Goal: Information Seeking & Learning: Learn about a topic

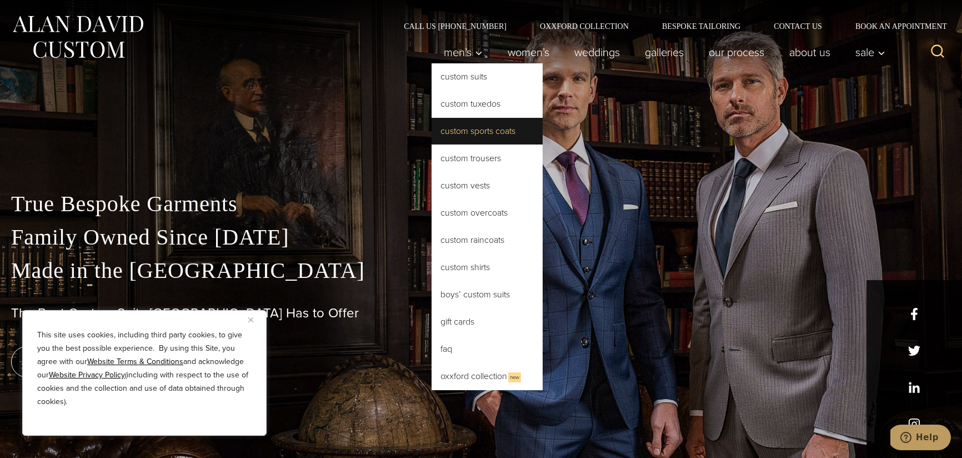
click at [493, 142] on link "Custom Sports Coats" at bounding box center [487, 131] width 111 height 27
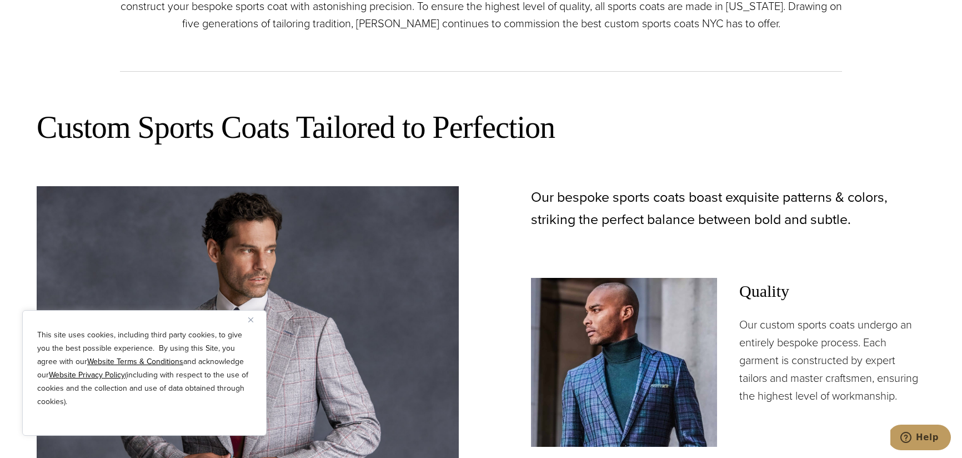
scroll to position [774, 0]
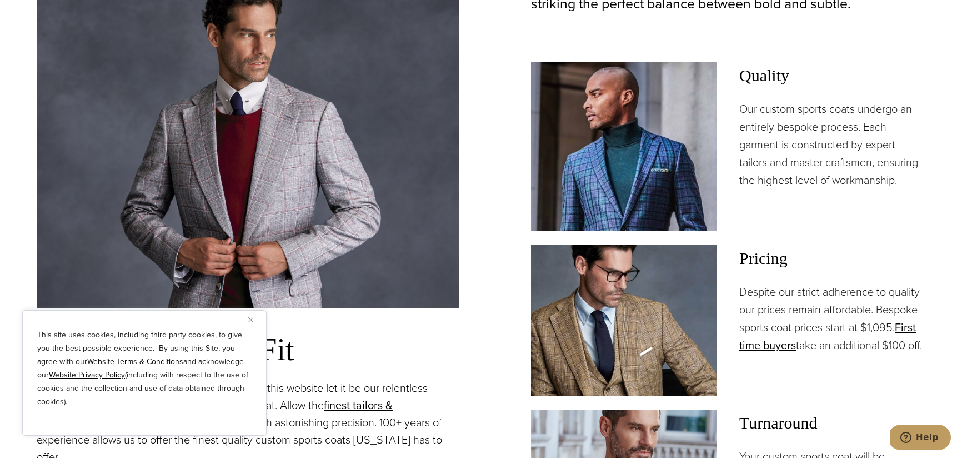
click at [253, 324] on button "Close" at bounding box center [254, 319] width 13 height 13
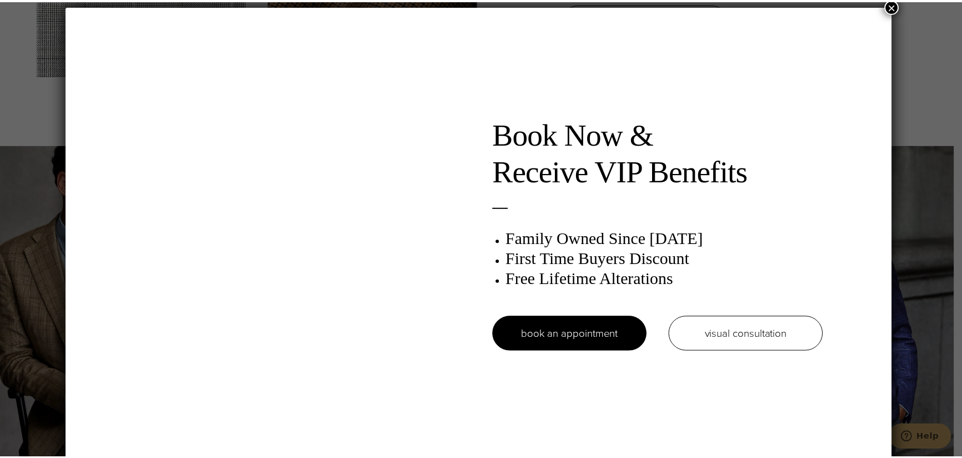
scroll to position [6, 0]
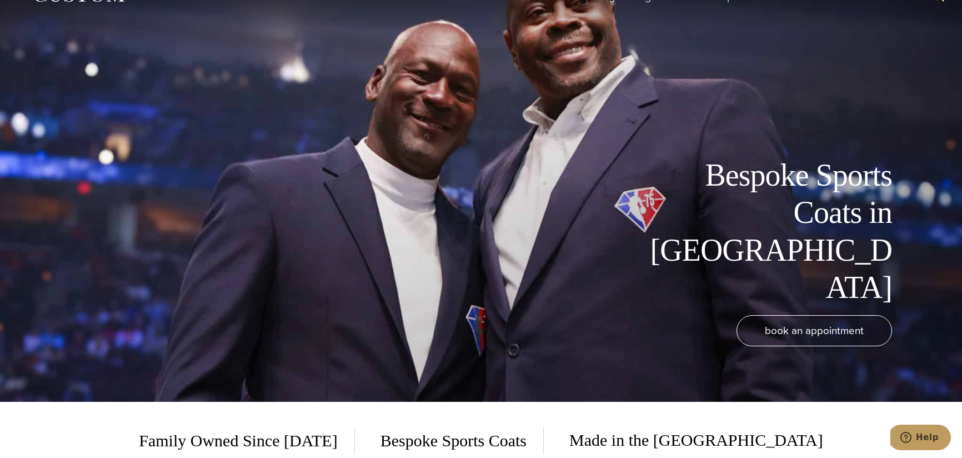
scroll to position [0, 0]
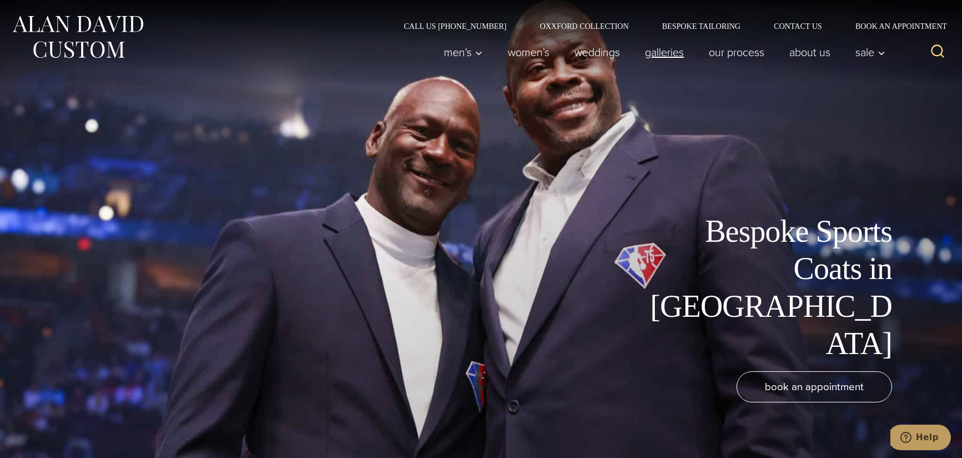
click at [659, 56] on link "Galleries" at bounding box center [665, 52] width 64 height 22
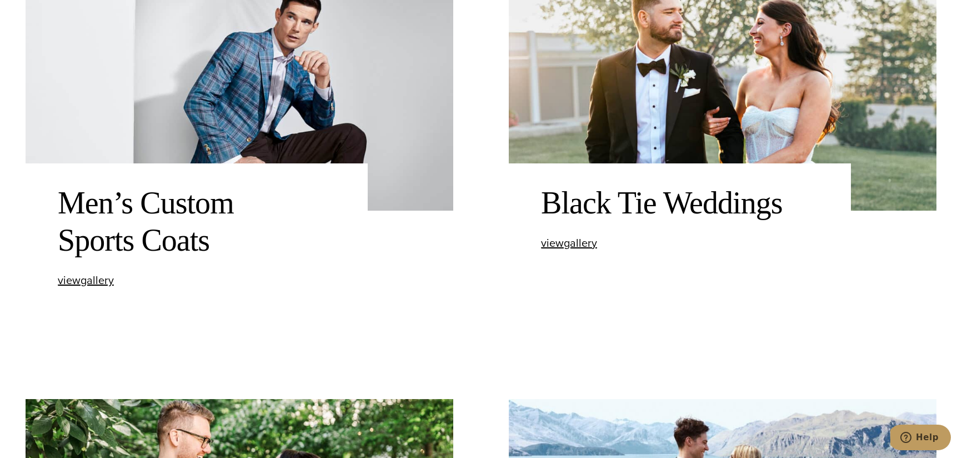
scroll to position [931, 0]
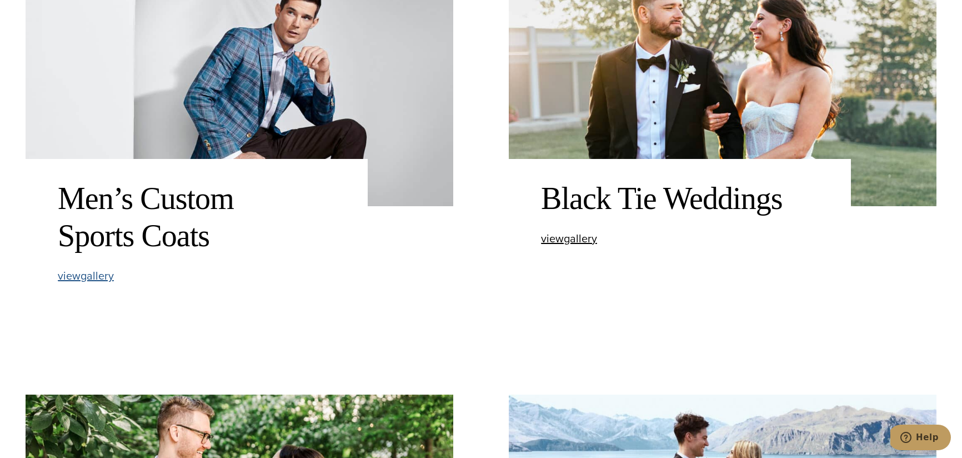
click at [87, 278] on span "view Men’s Custom Sports Coats gallery" at bounding box center [86, 275] width 56 height 17
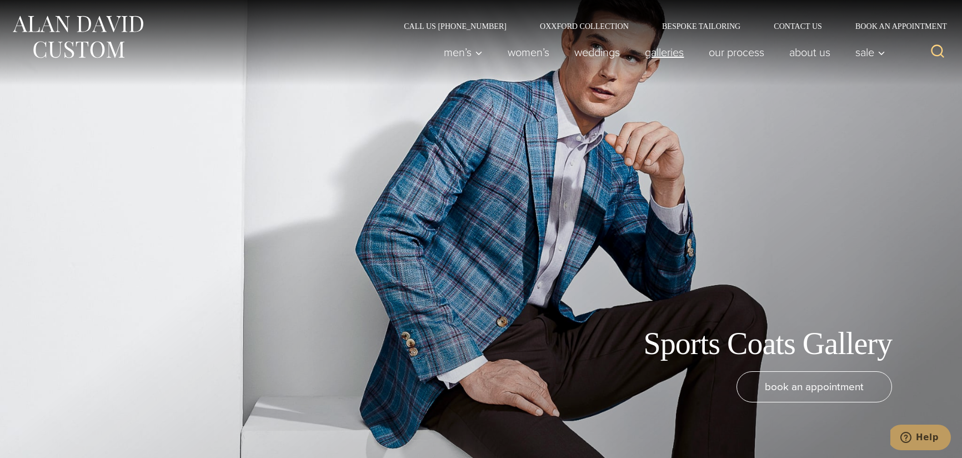
click at [653, 53] on link "Galleries" at bounding box center [665, 52] width 64 height 22
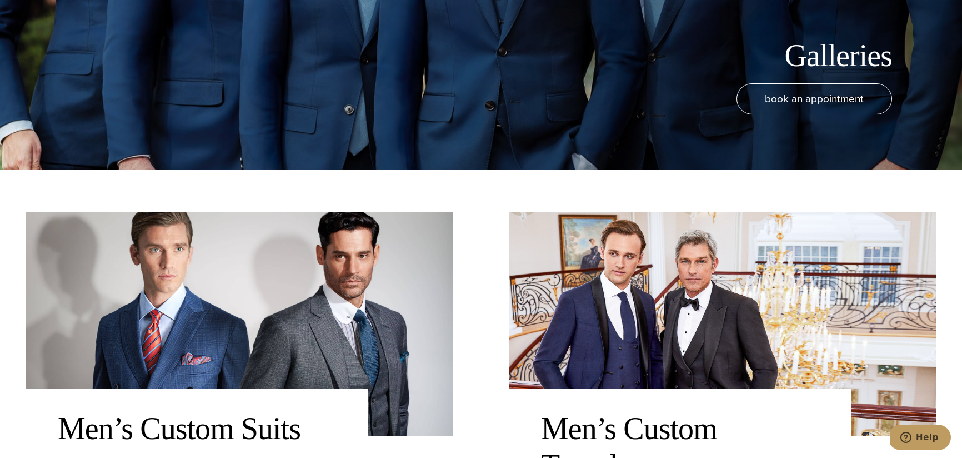
scroll to position [405, 0]
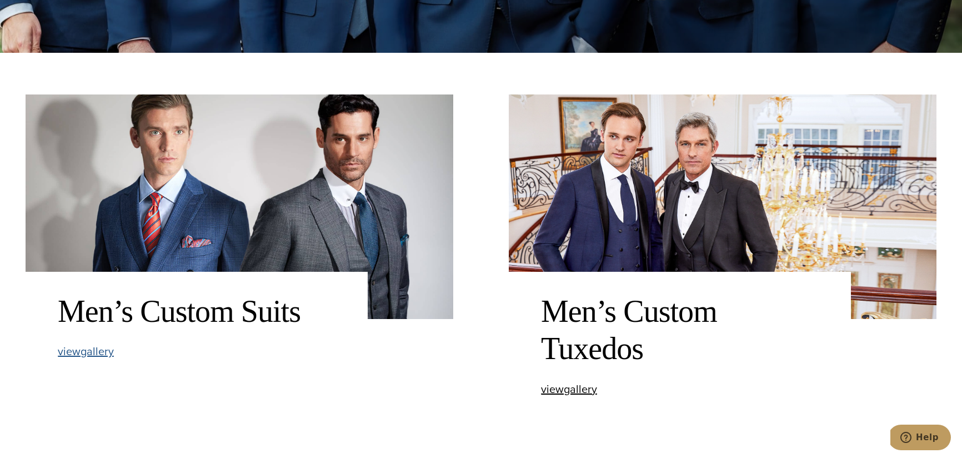
click at [82, 350] on span "view Men’s Custom Suits gallery" at bounding box center [86, 351] width 56 height 17
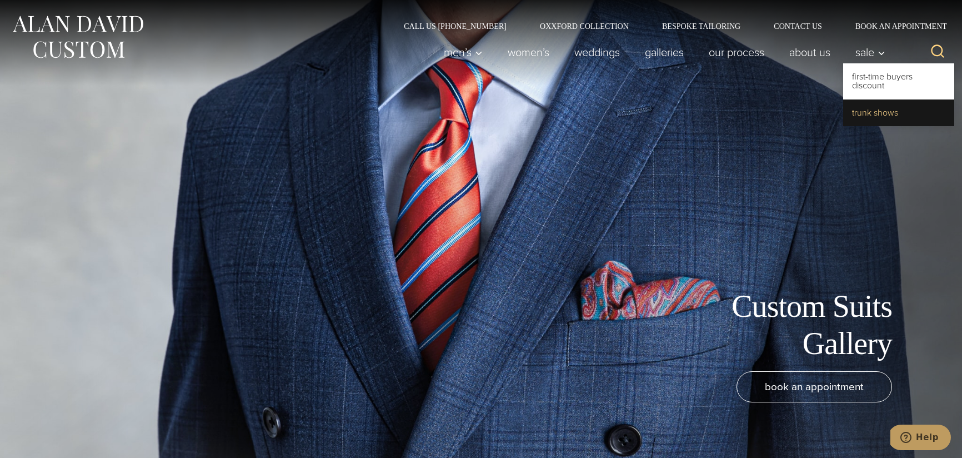
click at [864, 108] on link "Trunk Shows" at bounding box center [898, 112] width 111 height 27
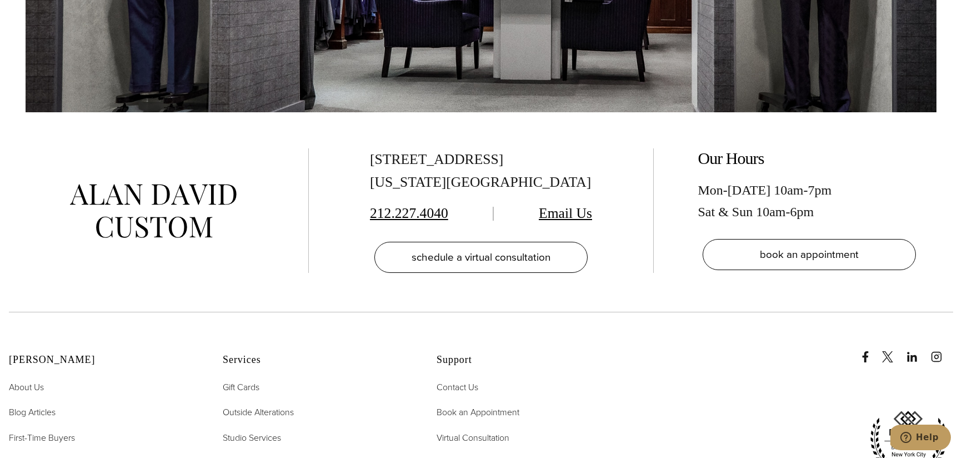
scroll to position [4552, 0]
